Goal: Task Accomplishment & Management: Manage account settings

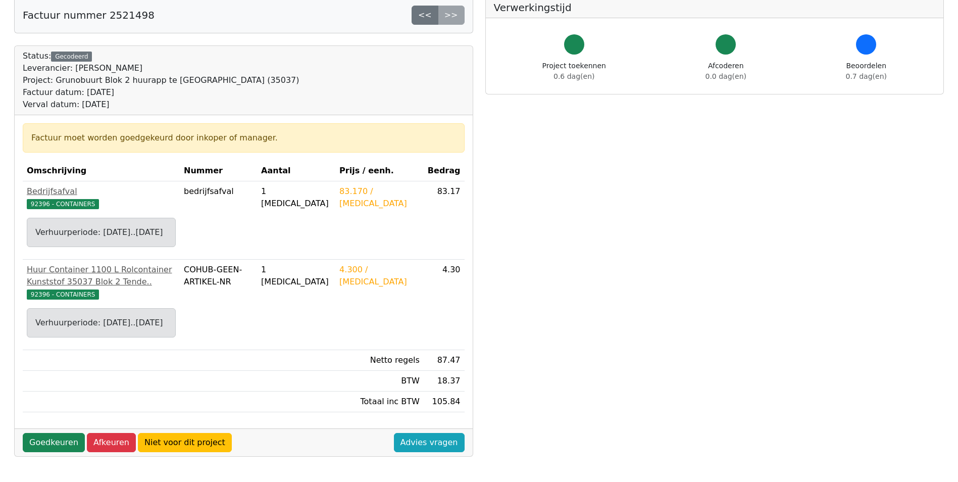
scroll to position [202, 0]
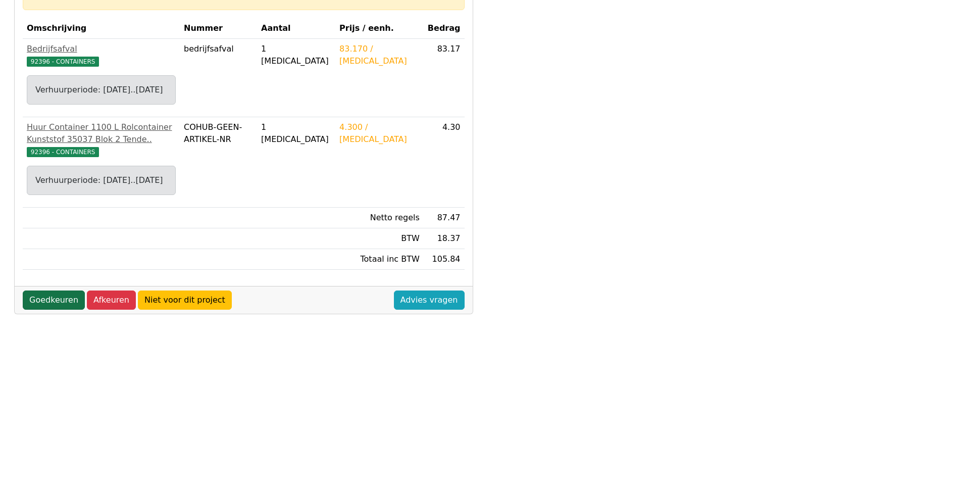
click at [38, 310] on link "Goedkeuren" at bounding box center [54, 299] width 62 height 19
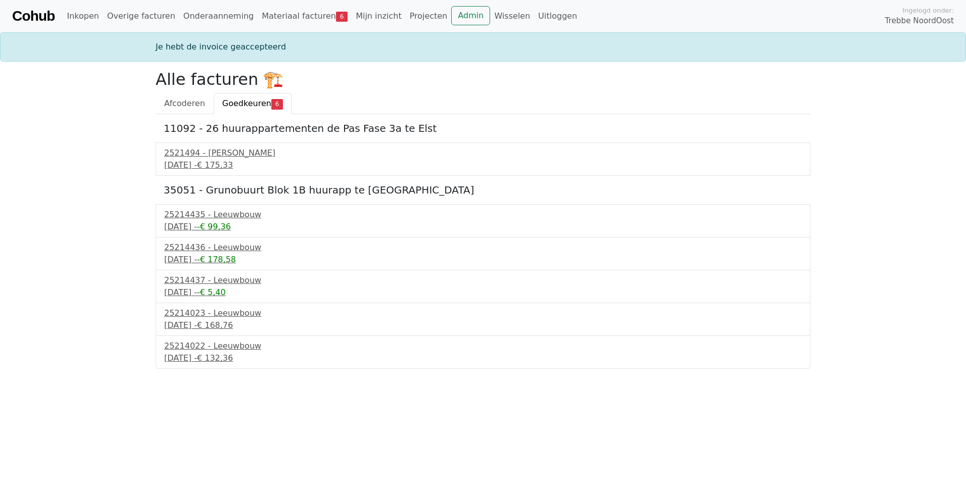
click at [238, 101] on span "Goedkeuren" at bounding box center [246, 103] width 49 height 10
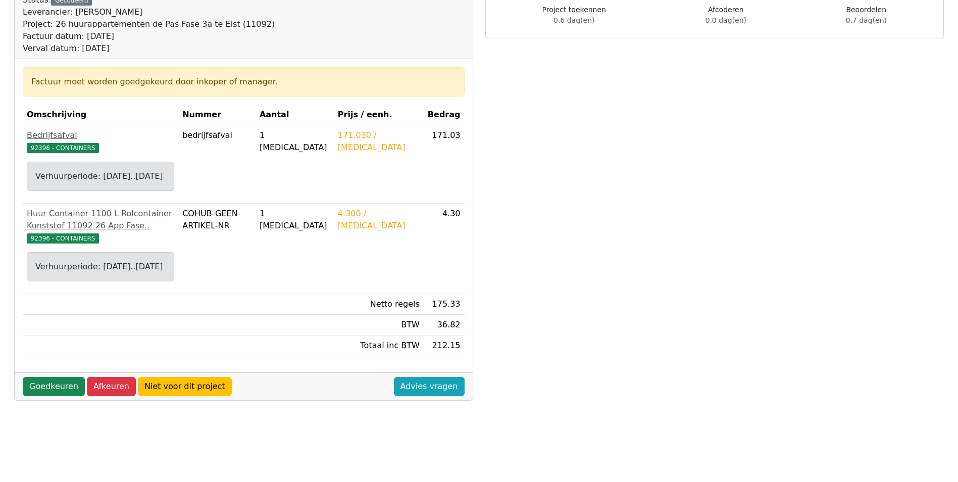
scroll to position [151, 0]
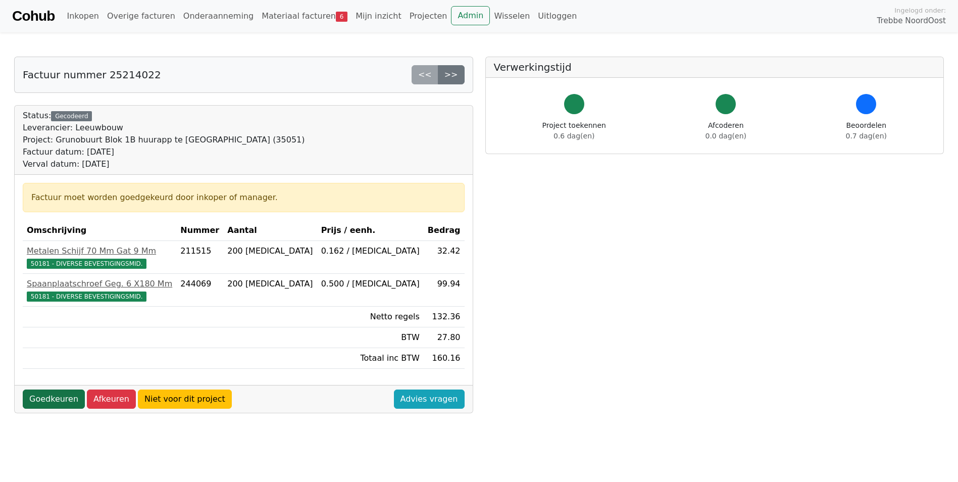
click at [38, 400] on link "Goedkeuren" at bounding box center [54, 398] width 62 height 19
click at [44, 401] on link "Goedkeuren" at bounding box center [54, 398] width 62 height 19
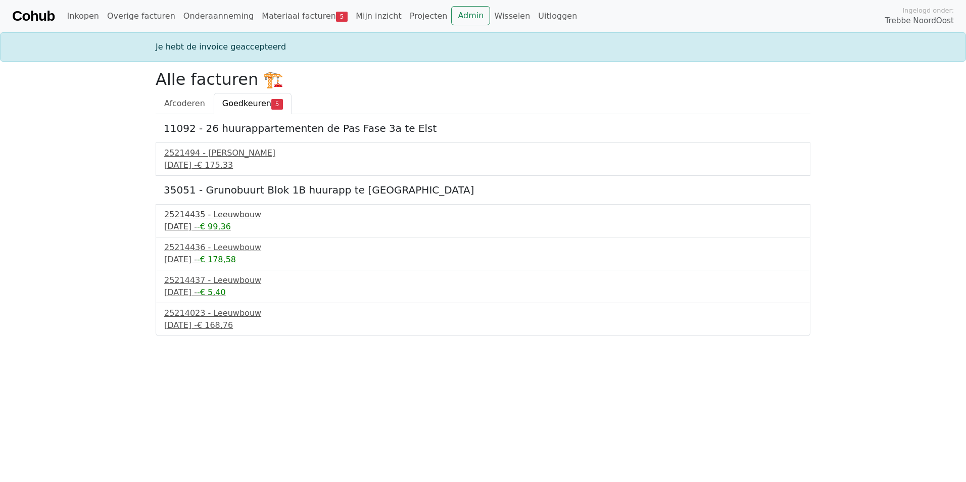
click at [200, 230] on div "17 september 2025 - -€ 99,36" at bounding box center [482, 227] width 637 height 12
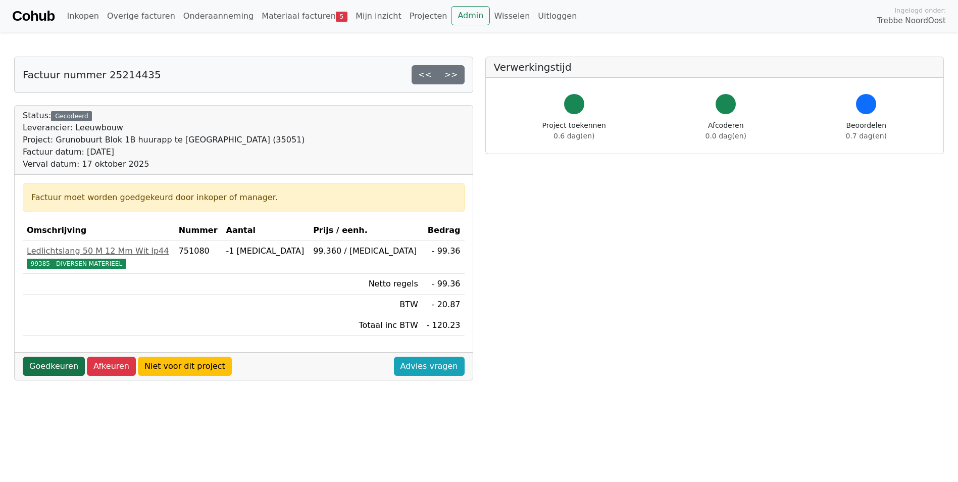
click at [49, 367] on link "Goedkeuren" at bounding box center [54, 366] width 62 height 19
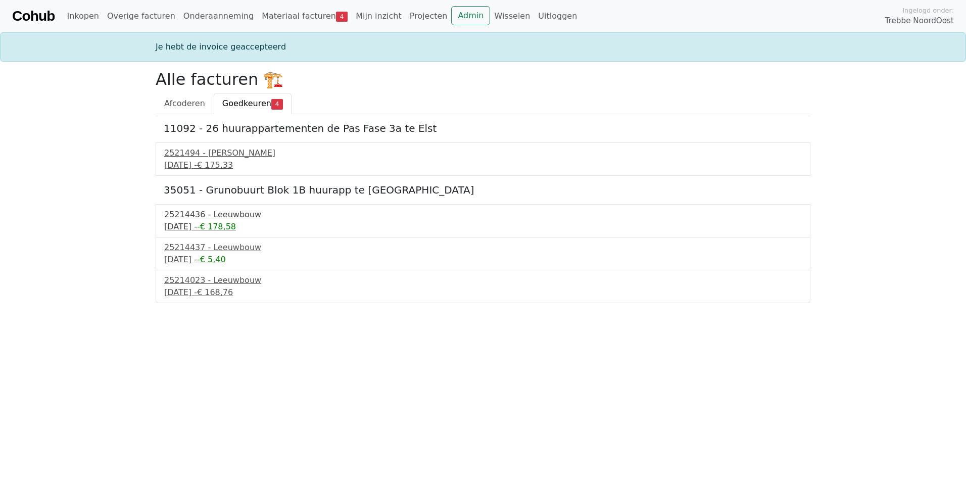
click at [210, 225] on div "17 september 2025 - -€ 178,58" at bounding box center [482, 227] width 637 height 12
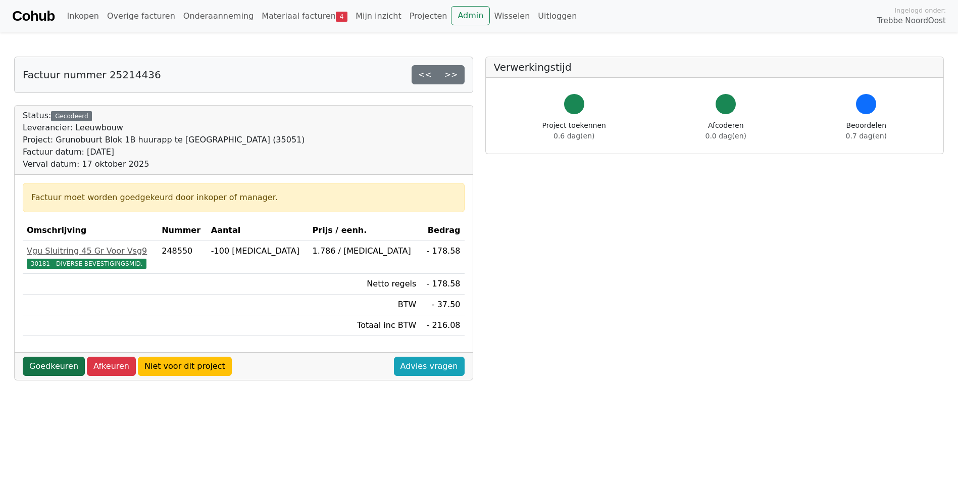
click at [52, 367] on link "Goedkeuren" at bounding box center [54, 366] width 62 height 19
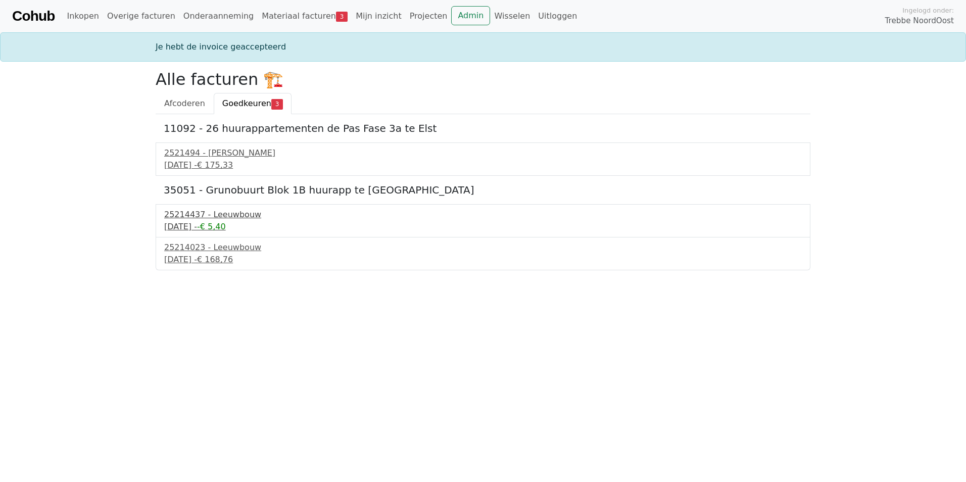
click at [217, 223] on div "17 september 2025 - -€ 5,40" at bounding box center [482, 227] width 637 height 12
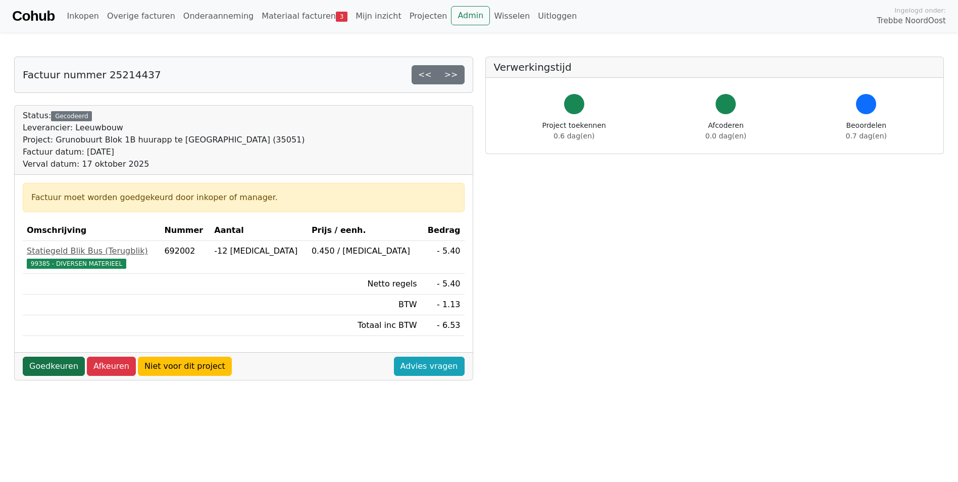
click at [62, 367] on link "Goedkeuren" at bounding box center [54, 366] width 62 height 19
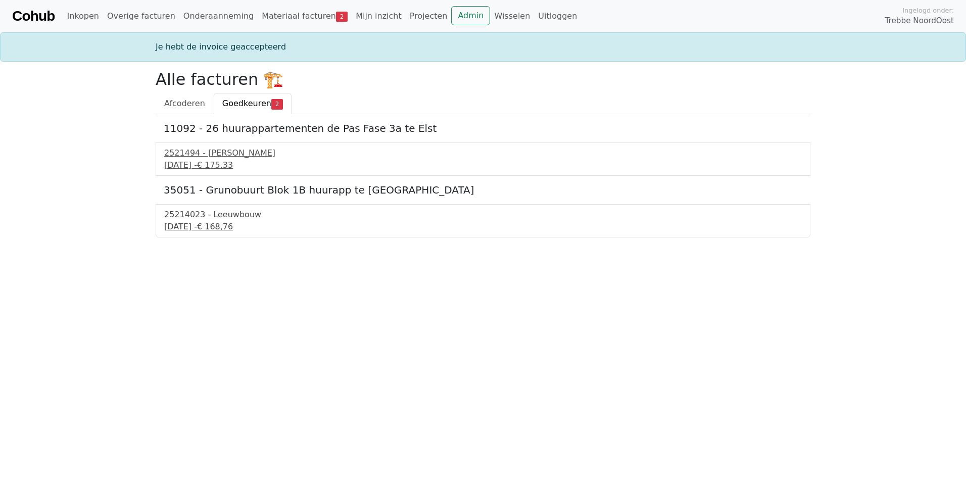
click at [219, 216] on div "25214023 - Leeuwbouw" at bounding box center [482, 215] width 637 height 12
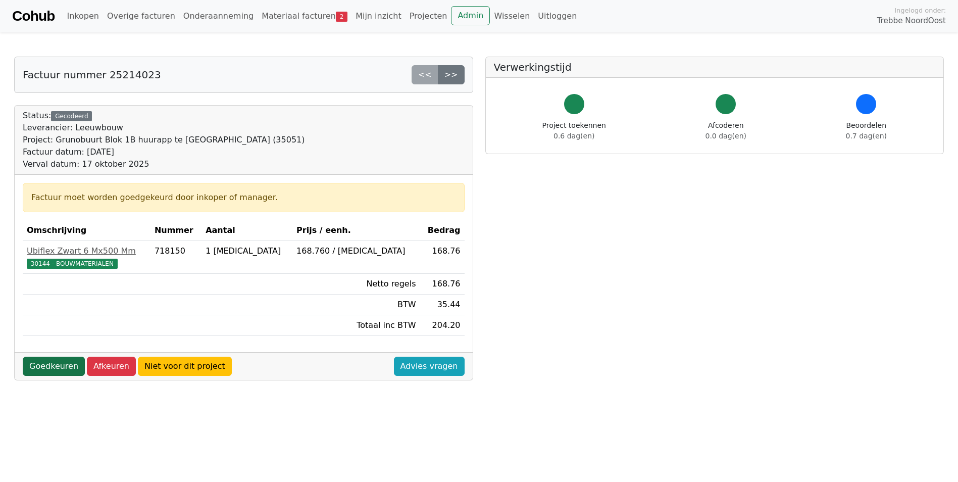
click at [68, 367] on link "Goedkeuren" at bounding box center [54, 366] width 62 height 19
